Goal: Transaction & Acquisition: Purchase product/service

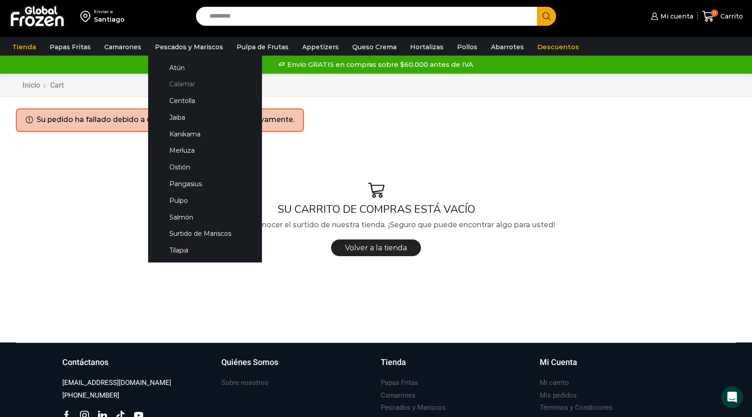
click at [190, 81] on link "Calamar" at bounding box center [205, 84] width 96 height 17
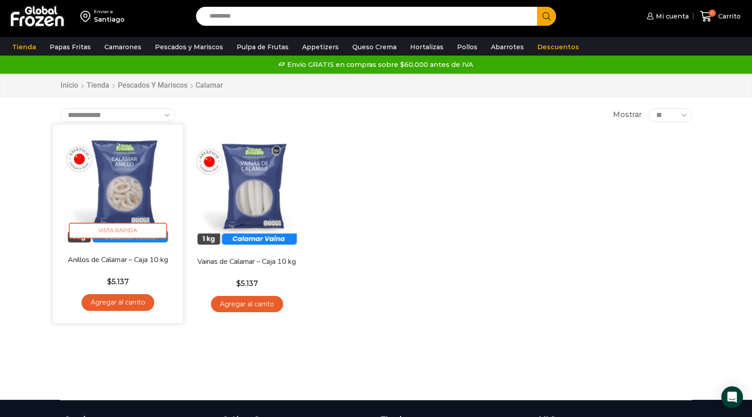
click at [132, 302] on link "Agregar al carrito" at bounding box center [117, 302] width 73 height 17
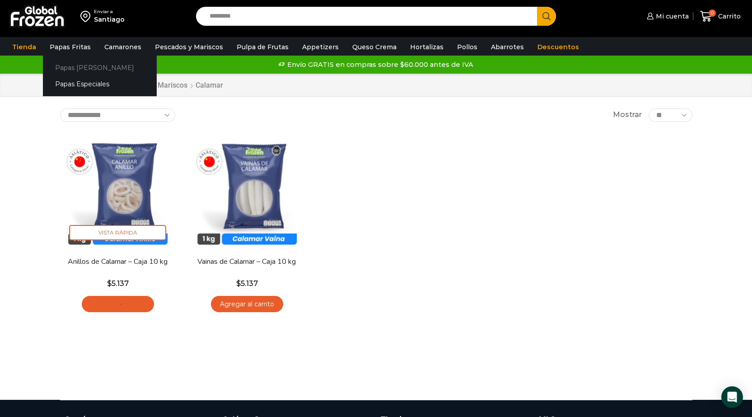
click at [83, 67] on link "Papas [PERSON_NAME]" at bounding box center [100, 67] width 114 height 17
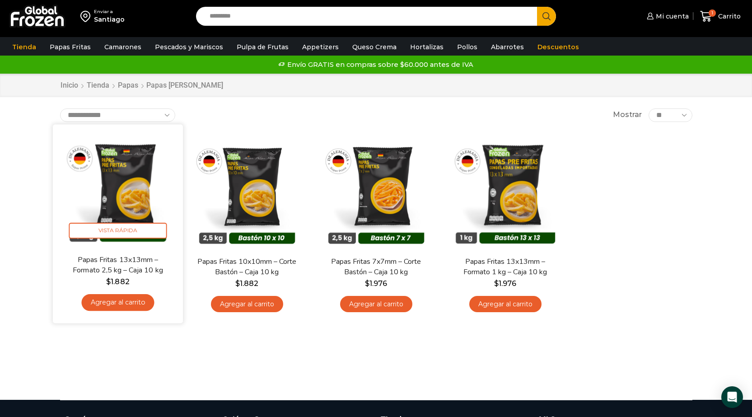
click at [121, 304] on link "Agregar al carrito" at bounding box center [117, 302] width 73 height 17
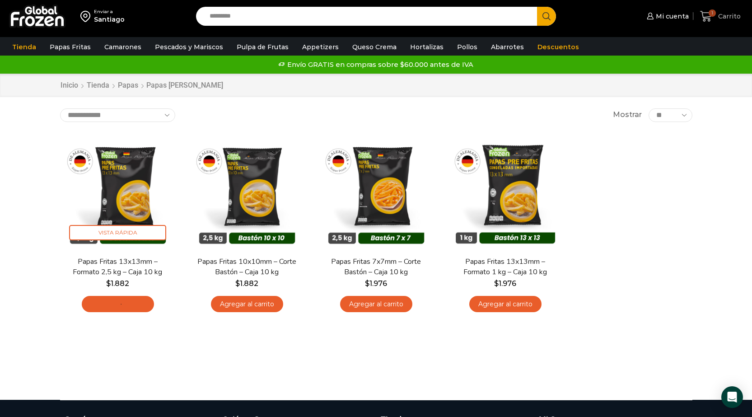
click at [705, 15] on icon at bounding box center [706, 16] width 12 height 12
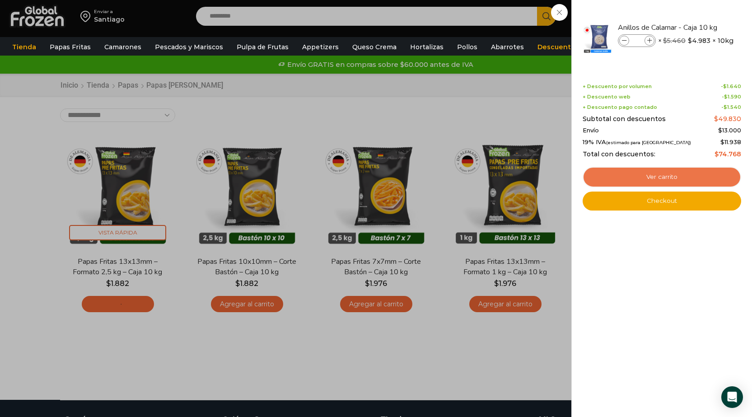
click at [612, 175] on link "Ver carrito" at bounding box center [662, 177] width 159 height 21
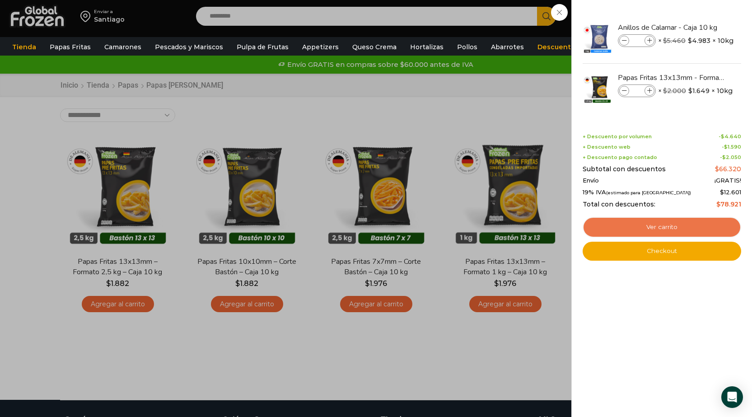
click at [619, 227] on link "Ver carrito" at bounding box center [662, 227] width 159 height 21
click at [667, 222] on link "Ver carrito" at bounding box center [662, 227] width 159 height 21
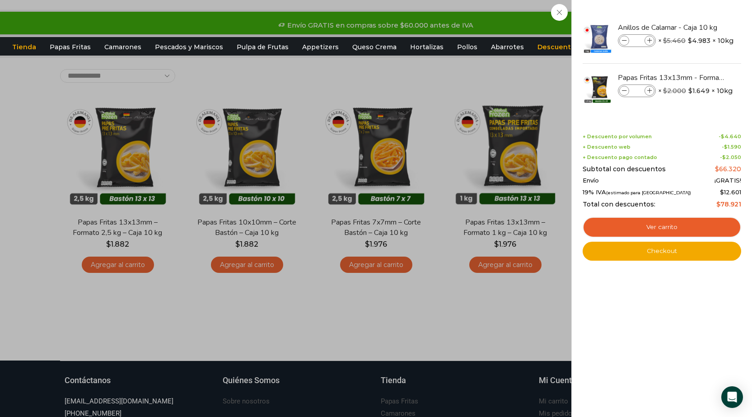
scroll to position [90, 0]
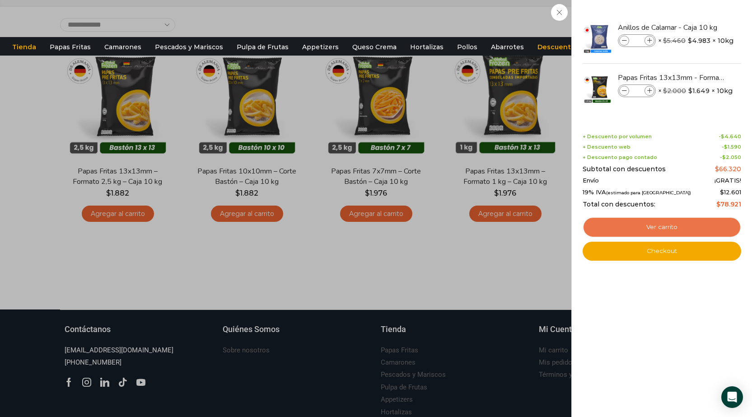
click at [626, 227] on link "Ver carrito" at bounding box center [662, 227] width 159 height 21
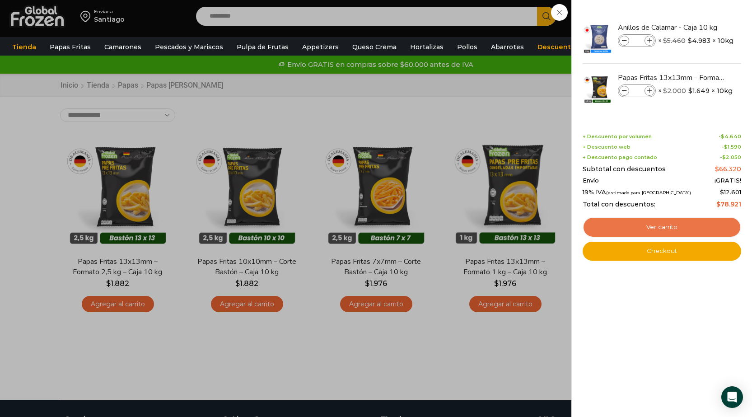
click at [649, 229] on link "Ver carrito" at bounding box center [662, 227] width 159 height 21
click at [628, 225] on link "Ver carrito" at bounding box center [662, 227] width 159 height 21
click at [698, 27] on div "2 Carrito 2 2 Shopping Cart *" at bounding box center [720, 16] width 45 height 21
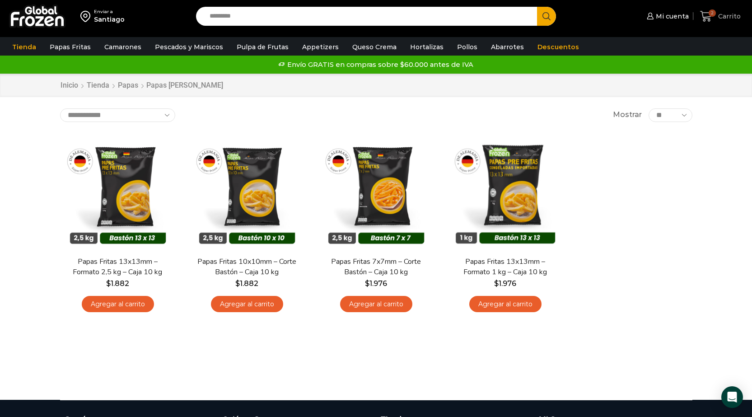
click at [709, 14] on icon at bounding box center [706, 16] width 12 height 12
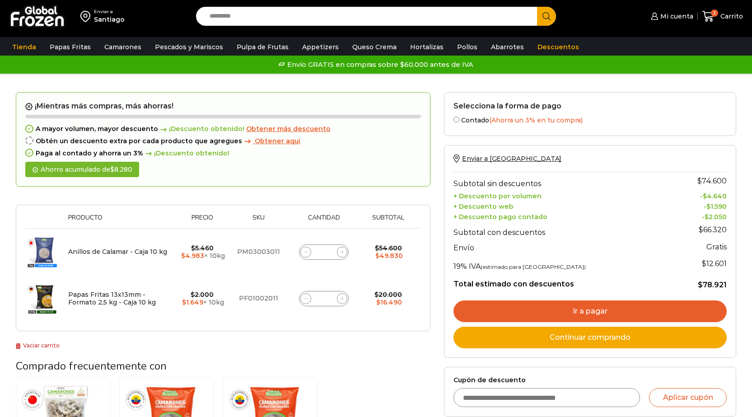
click at [329, 296] on input "*" at bounding box center [324, 298] width 13 height 13
type input "**"
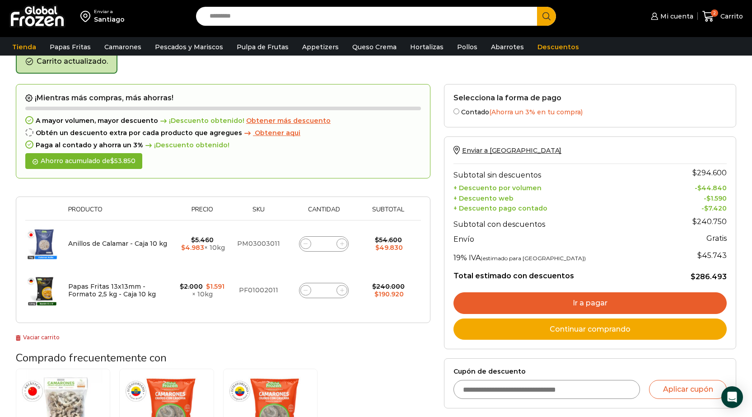
scroll to position [47, 0]
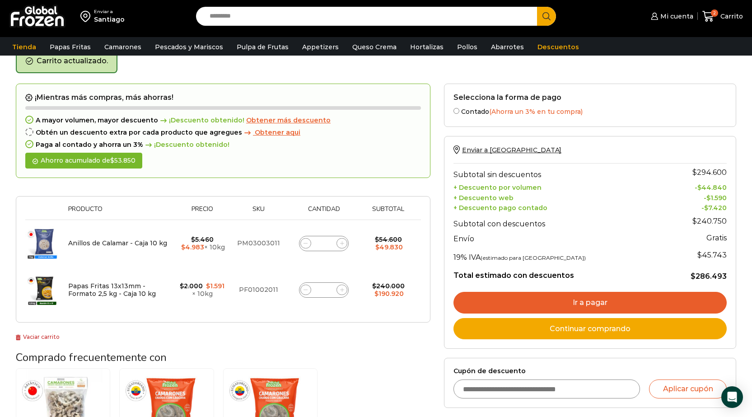
click at [526, 299] on link "Ir a pagar" at bounding box center [590, 303] width 273 height 22
click at [484, 303] on link "Ir a pagar" at bounding box center [590, 303] width 273 height 22
click at [569, 308] on link "Ir a pagar" at bounding box center [590, 303] width 273 height 22
click at [534, 304] on link "Ir a pagar" at bounding box center [590, 303] width 273 height 22
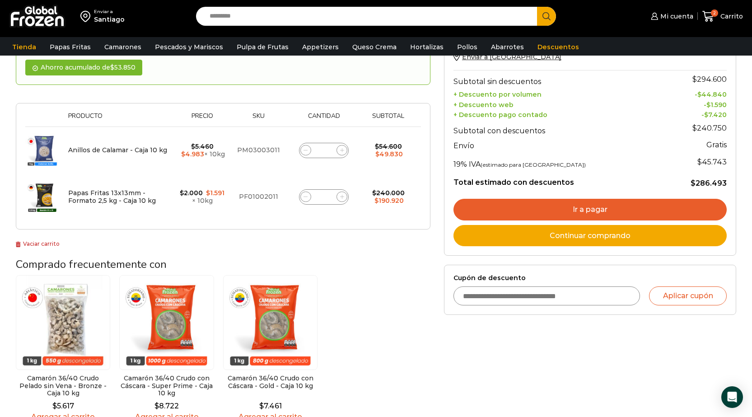
scroll to position [182, 0]
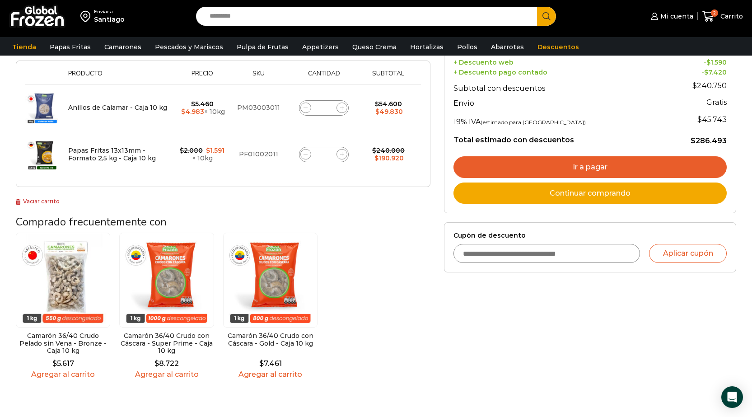
click at [563, 178] on link "Ir a pagar" at bounding box center [590, 167] width 273 height 22
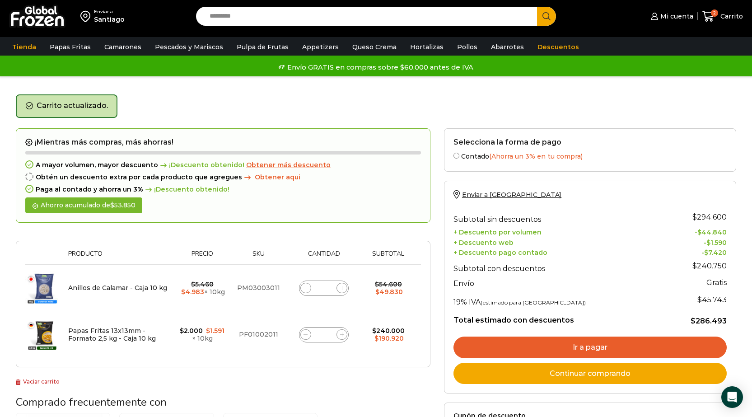
scroll to position [0, 0]
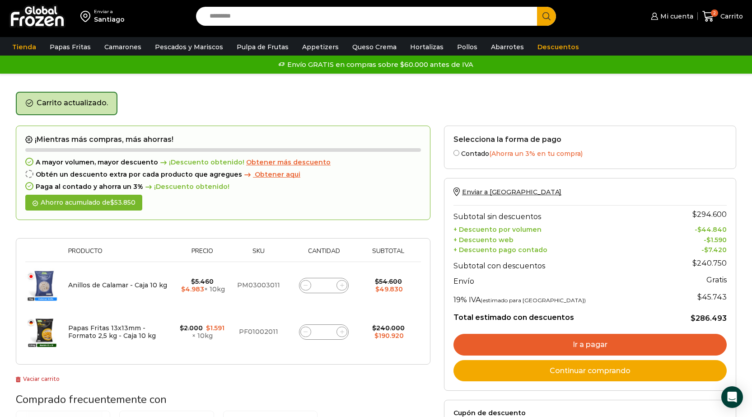
click at [477, 337] on link "Ir a pagar" at bounding box center [590, 345] width 273 height 22
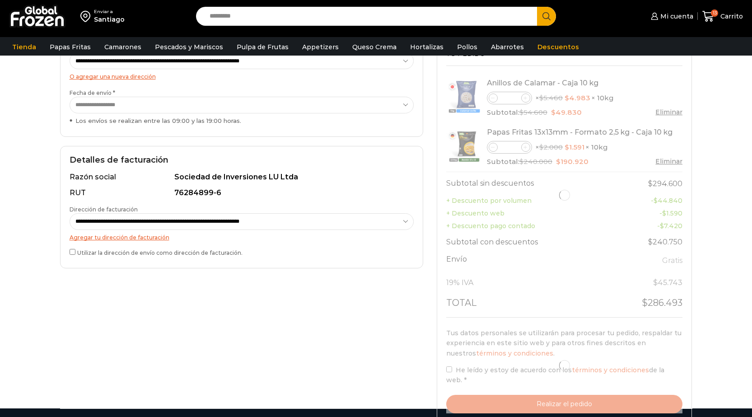
scroll to position [181, 0]
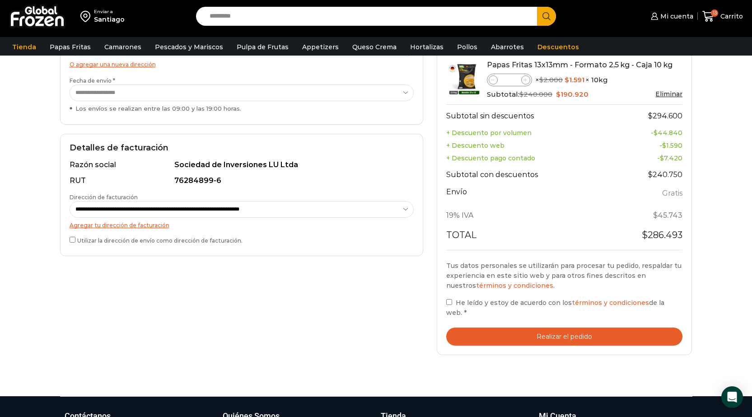
click at [483, 331] on button "Realizar el pedido" at bounding box center [564, 337] width 237 height 19
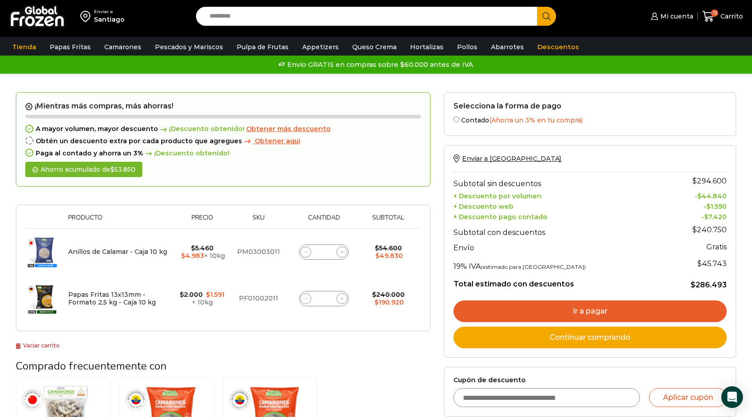
click at [588, 305] on link "Ir a pagar" at bounding box center [590, 311] width 273 height 22
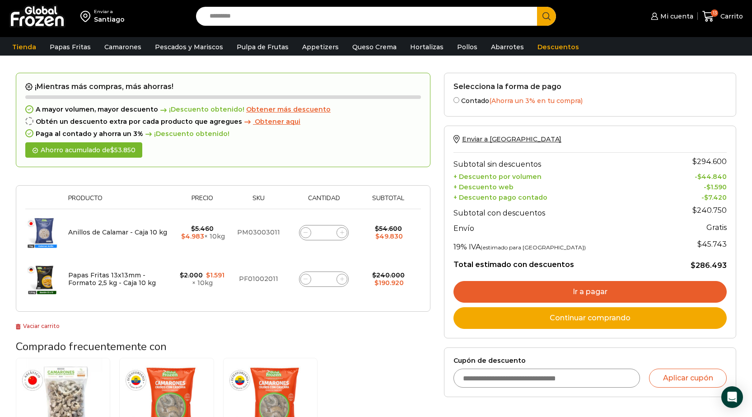
scroll to position [45, 0]
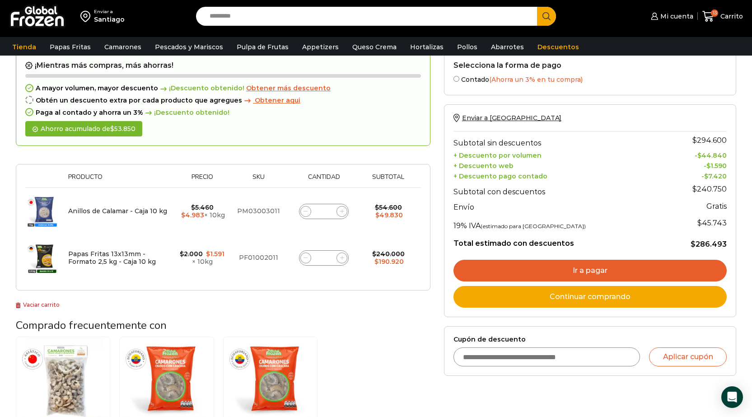
click at [575, 260] on link "Ir a pagar" at bounding box center [590, 271] width 273 height 22
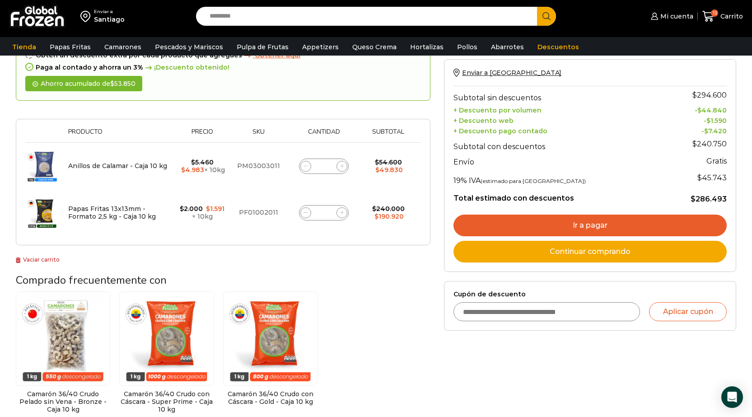
click at [511, 231] on link "Ir a pagar" at bounding box center [590, 226] width 273 height 22
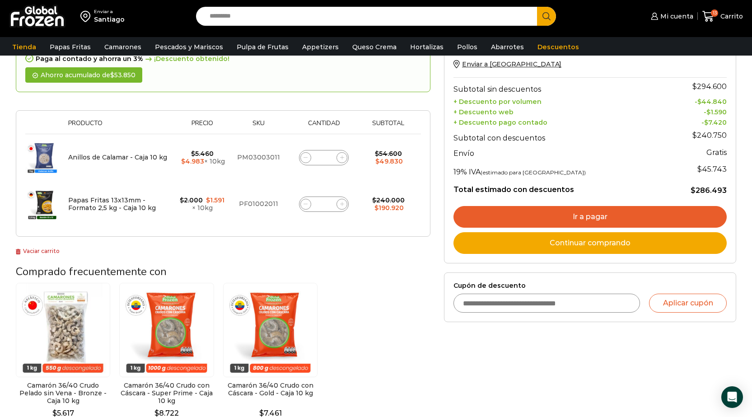
scroll to position [45, 0]
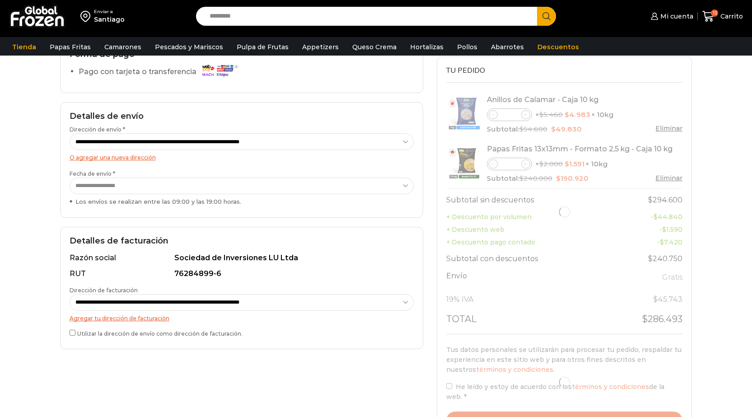
scroll to position [181, 0]
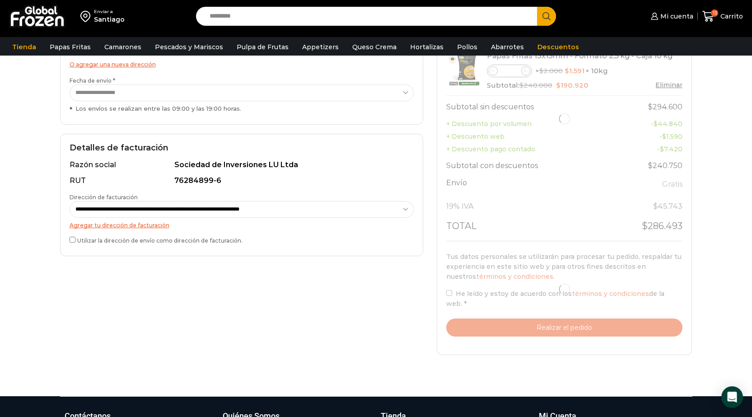
click at [448, 301] on div at bounding box center [564, 289] width 237 height 96
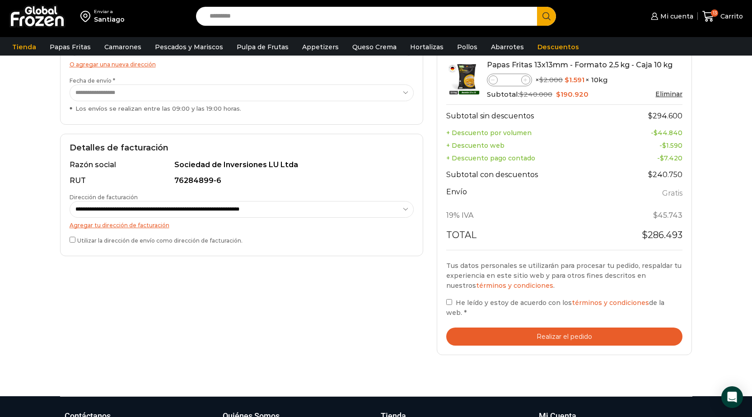
click at [448, 301] on div "Tus datos personales se utilizarán para procesar tu pedido, respaldar tu experi…" at bounding box center [564, 290] width 237 height 58
click at [477, 337] on button "Realizar el pedido" at bounding box center [564, 337] width 237 height 19
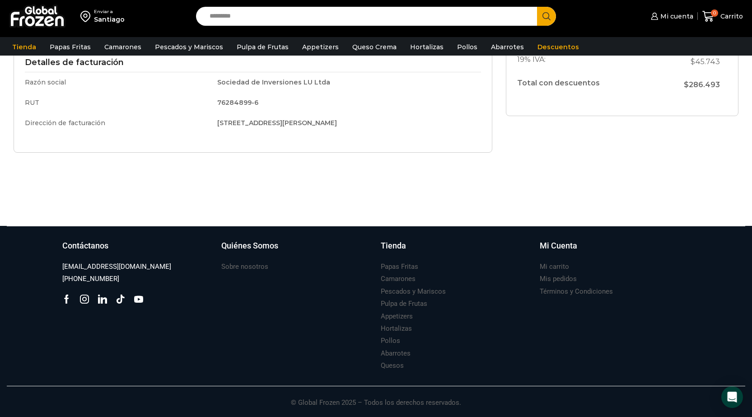
scroll to position [57, 0]
